Goal: Find specific page/section: Find specific page/section

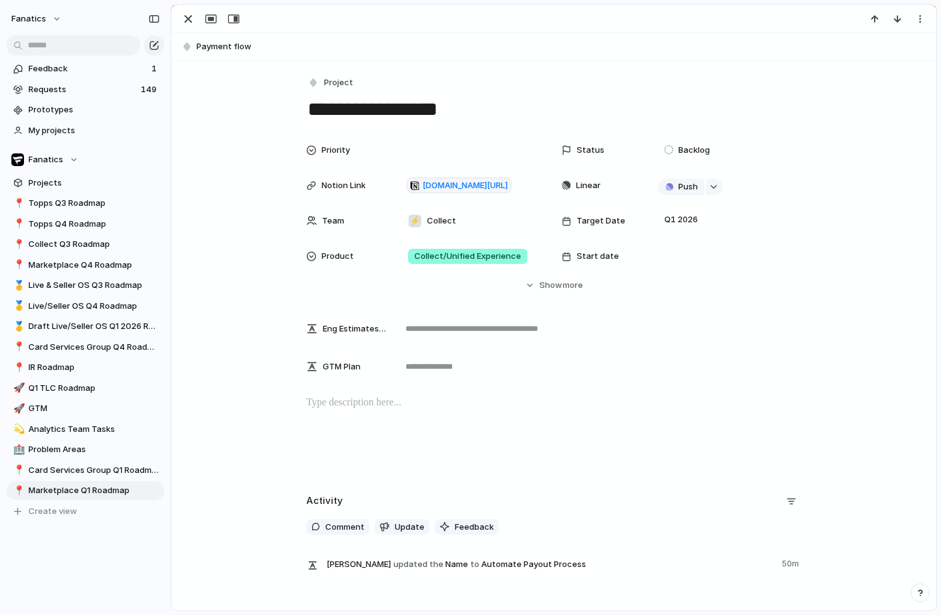
scroll to position [67, 0]
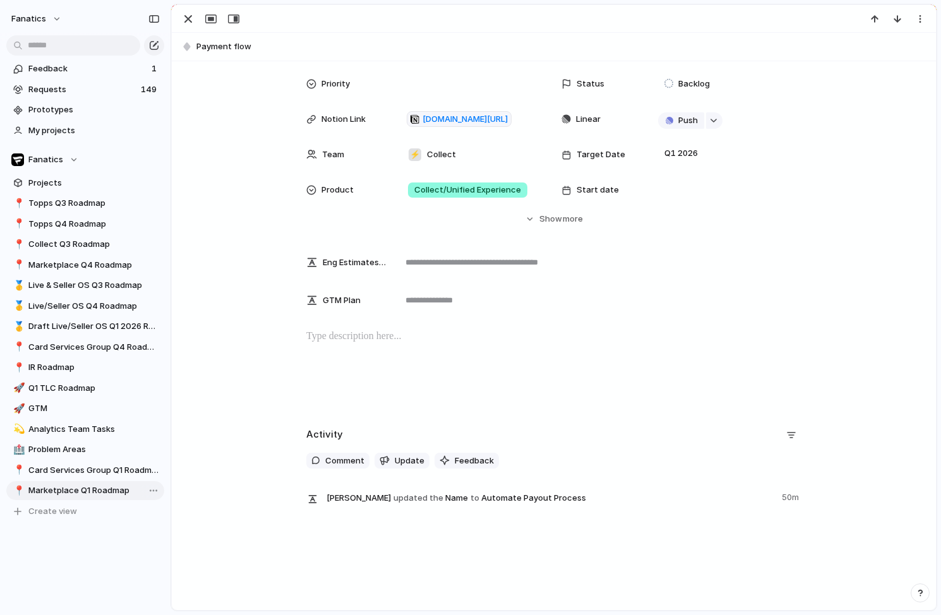
click at [84, 486] on span "Marketplace Q1 Roadmap" at bounding box center [93, 491] width 131 height 13
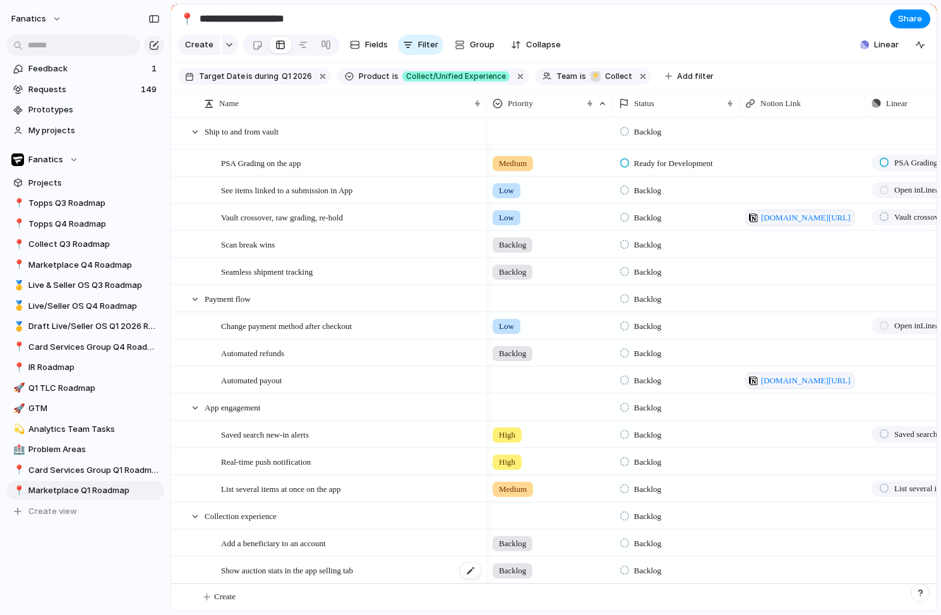
click at [256, 567] on span "Show auction stats in the app selling tab" at bounding box center [287, 570] width 132 height 15
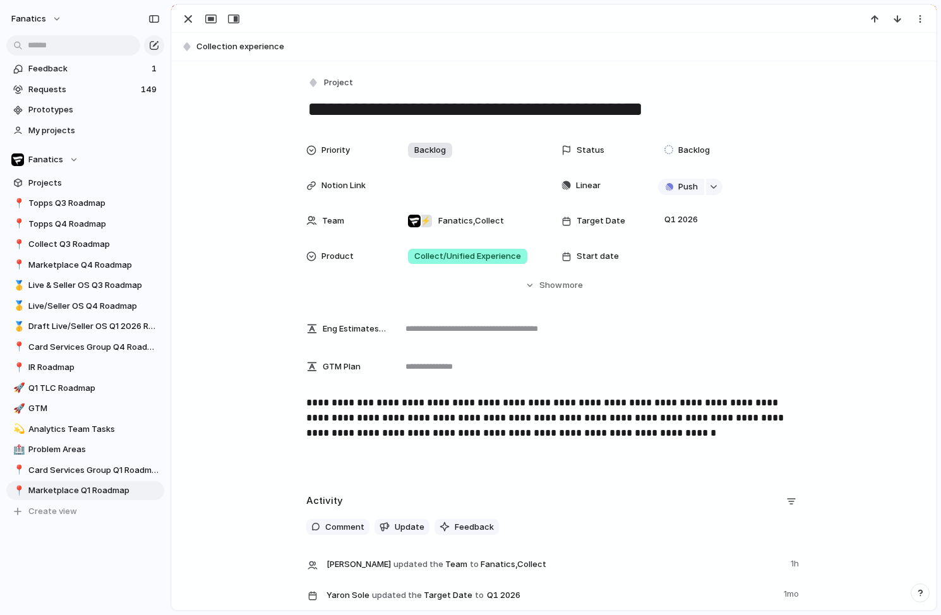
click at [368, 108] on textarea "**********" at bounding box center [553, 109] width 495 height 27
